Goal: Task Accomplishment & Management: Complete application form

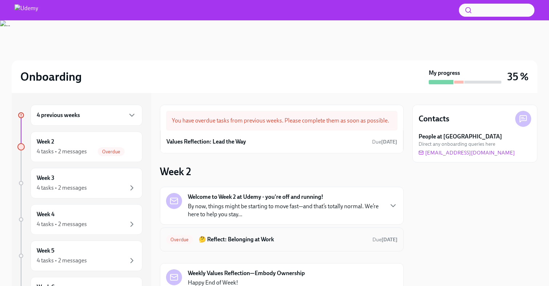
scroll to position [101, 0]
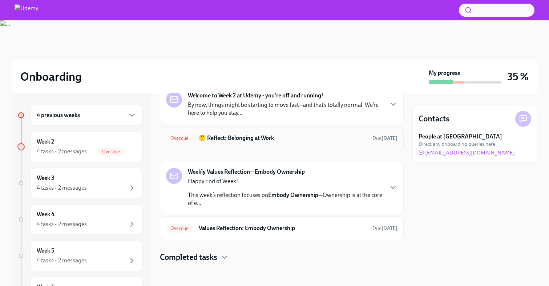
click at [333, 135] on h6 "🤔 Reflect: Belonging at Work" at bounding box center [283, 138] width 168 height 8
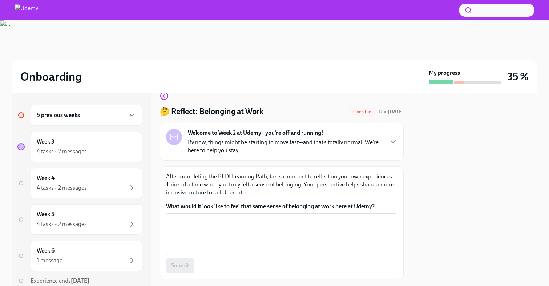
scroll to position [53, 0]
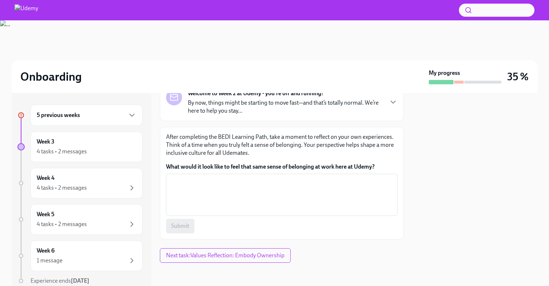
click at [54, 118] on h6 "5 previous weeks" at bounding box center [58, 115] width 43 height 8
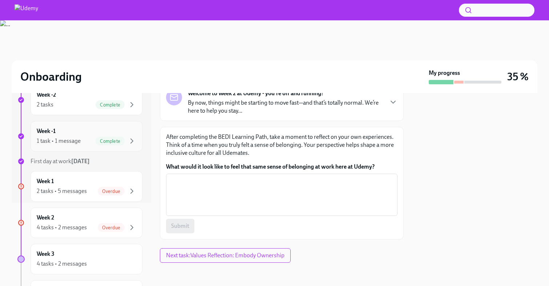
scroll to position [84, 0]
click at [62, 189] on div "2 tasks • 5 messages" at bounding box center [62, 190] width 50 height 8
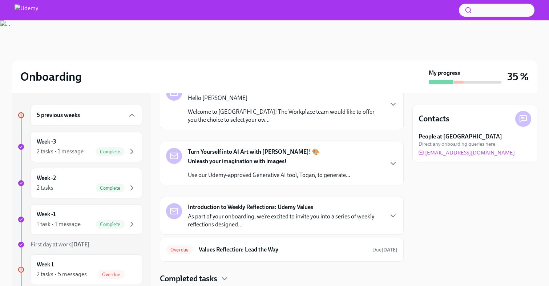
scroll to position [161, 0]
click at [278, 165] on div "Unleash your imagination with images! Use our Udemy-approved Generative AI tool…" at bounding box center [269, 168] width 162 height 22
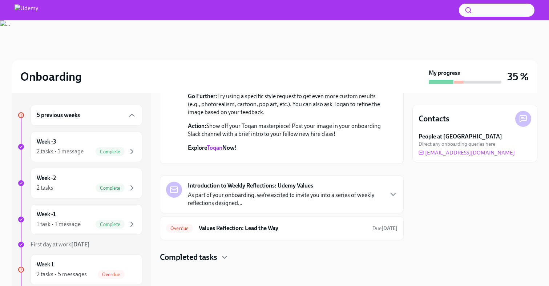
scroll to position [419, 0]
click at [280, 193] on p "As part of your onboarding, we’re excited to invite you into a series of weekly…" at bounding box center [285, 199] width 195 height 16
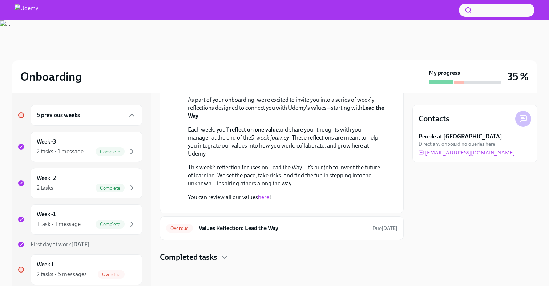
scroll to position [592, 0]
click at [280, 227] on h6 "Values Reflection: Lead the Way" at bounding box center [283, 228] width 168 height 8
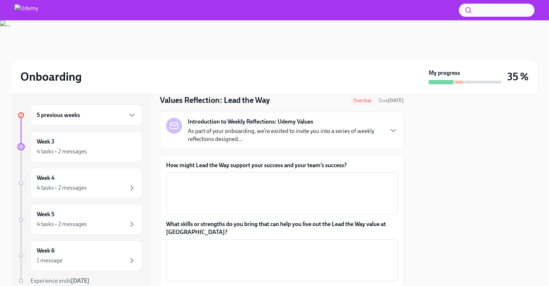
scroll to position [27, 0]
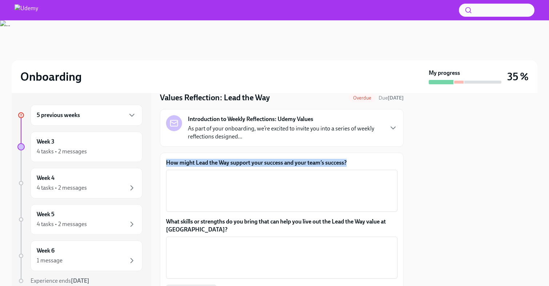
drag, startPoint x: 348, startPoint y: 162, endPoint x: 165, endPoint y: 162, distance: 183.3
click at [165, 162] on div "How might Lead the Way support your success and your team’s success? x ​ What s…" at bounding box center [282, 228] width 244 height 152
copy label "How might Lead the Way support your success and your team’s success?"
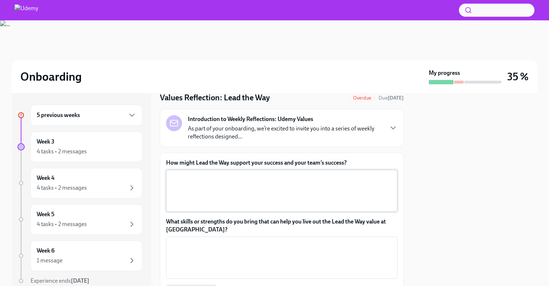
click at [264, 180] on textarea "How might Lead the Way support your success and your team’s success?" at bounding box center [281, 190] width 223 height 35
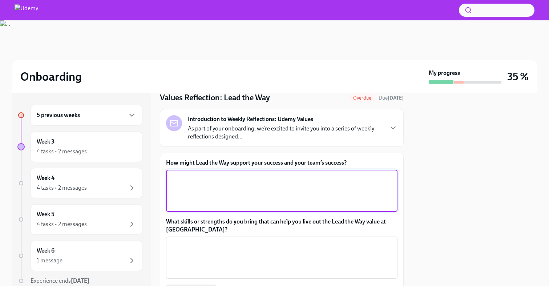
paste textarea "As a Strategic Customer Success Manager, my role is centered around building st…"
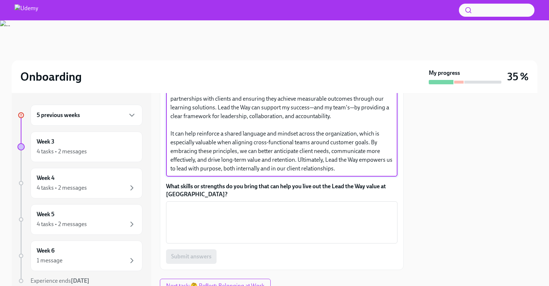
scroll to position [115, 0]
type textarea "As a Strategic Customer Success Manager, my role is centered around building st…"
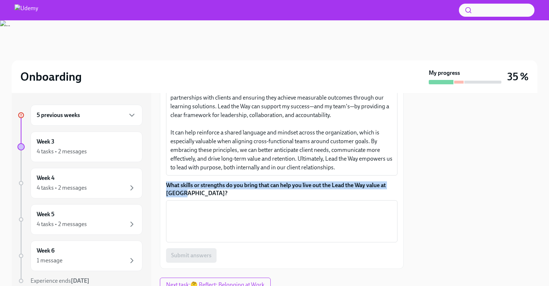
drag, startPoint x: 197, startPoint y: 190, endPoint x: 166, endPoint y: 185, distance: 31.6
click at [166, 185] on div "How might Lead the Way support your success and your team’s success? As a Strat…" at bounding box center [282, 166] width 244 height 205
copy label "What skills or strengths do you bring that can help you live out the Lead the W…"
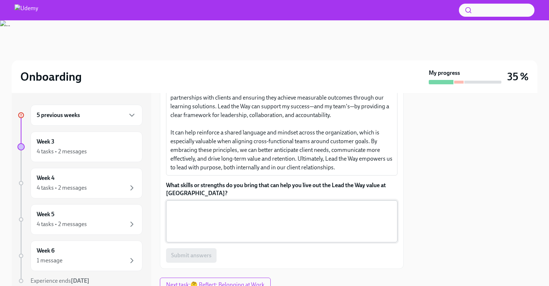
click at [254, 206] on textarea "What skills or strengths do you bring that can help you live out the Lead the W…" at bounding box center [281, 221] width 223 height 35
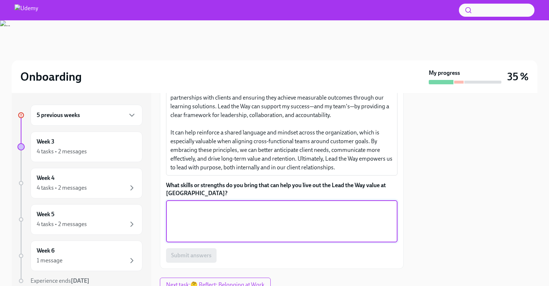
paste textarea "As a Strategic Customer Success Manager with over 20 years in the training indu…"
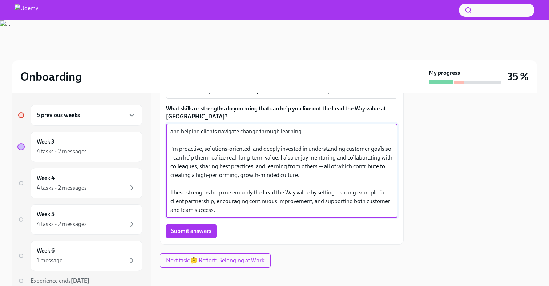
scroll to position [197, 0]
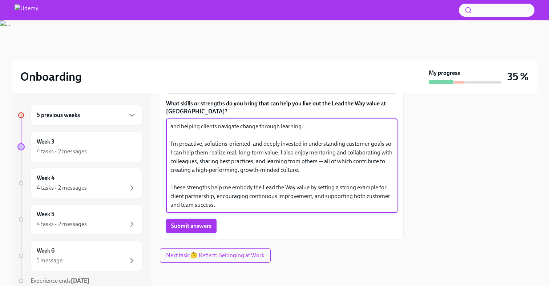
type textarea "As a Strategic Customer Success Manager with over 20 years in the training indu…"
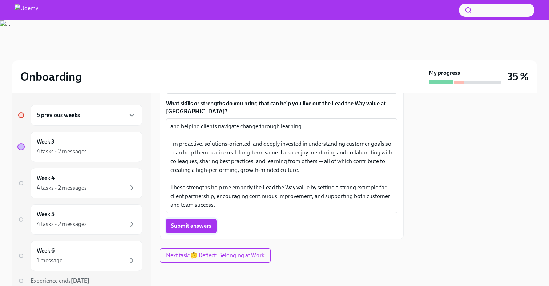
click at [198, 225] on span "Submit answers" at bounding box center [191, 225] width 40 height 7
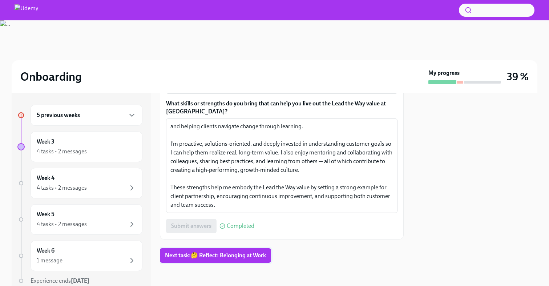
click at [182, 254] on span "Next task : 🤔 Reflect: Belonging at Work" at bounding box center [215, 255] width 101 height 7
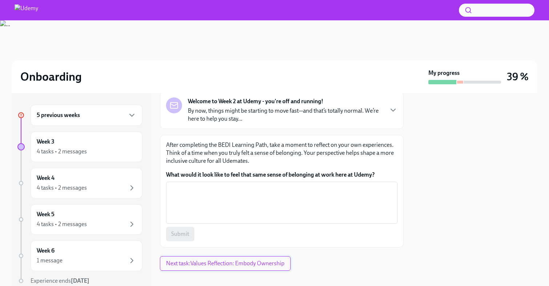
scroll to position [48, 0]
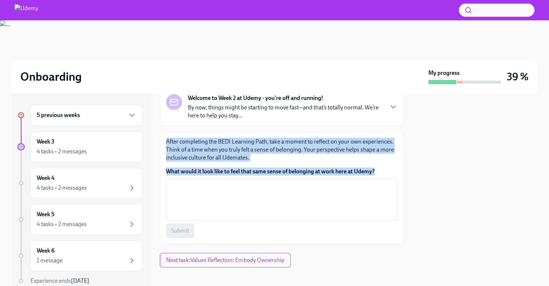
drag, startPoint x: 378, startPoint y: 169, endPoint x: 166, endPoint y: 140, distance: 213.9
click at [166, 140] on div "After completing the BEDI Learning Path, take a moment to reflect on your own e…" at bounding box center [281, 188] width 231 height 100
copy div "After completing the BEDI Learning Path, take a moment to reflect on your own e…"
